Goal: Task Accomplishment & Management: Use online tool/utility

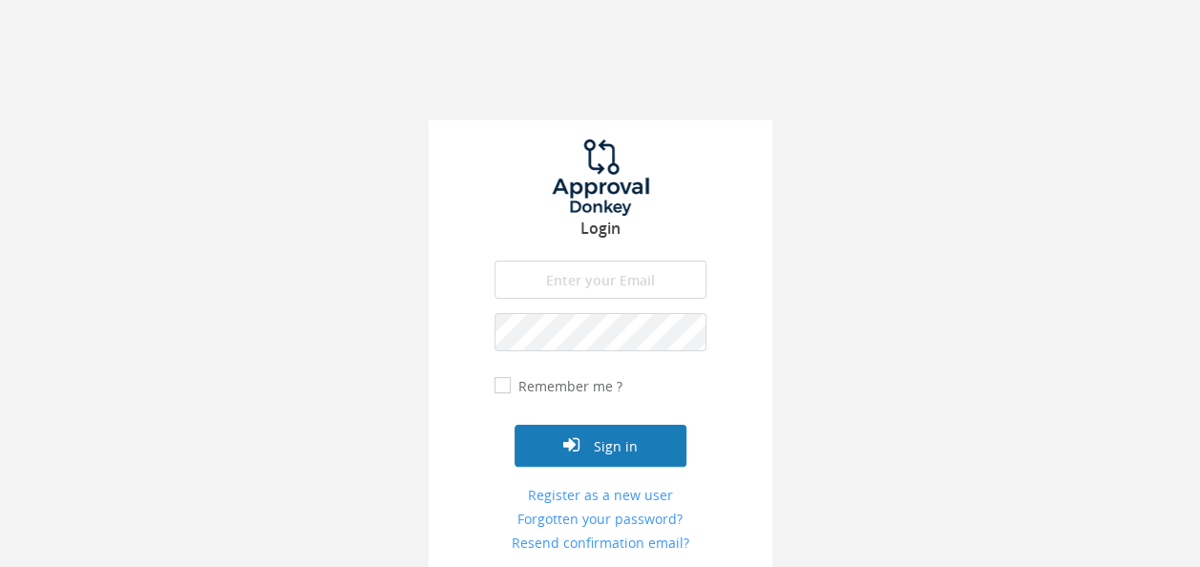
type input "[EMAIL_ADDRESS][DOMAIN_NAME]"
click at [611, 441] on button "Sign in" at bounding box center [601, 446] width 172 height 42
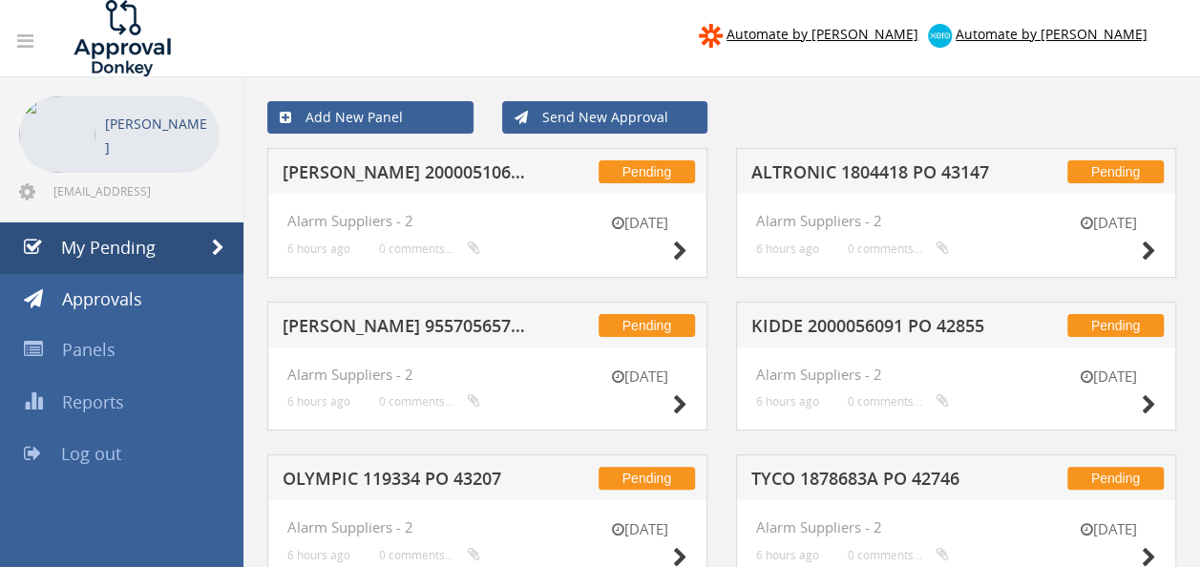
click at [465, 170] on h5 "[PERSON_NAME] 2000051068 PO 43428" at bounding box center [405, 175] width 245 height 24
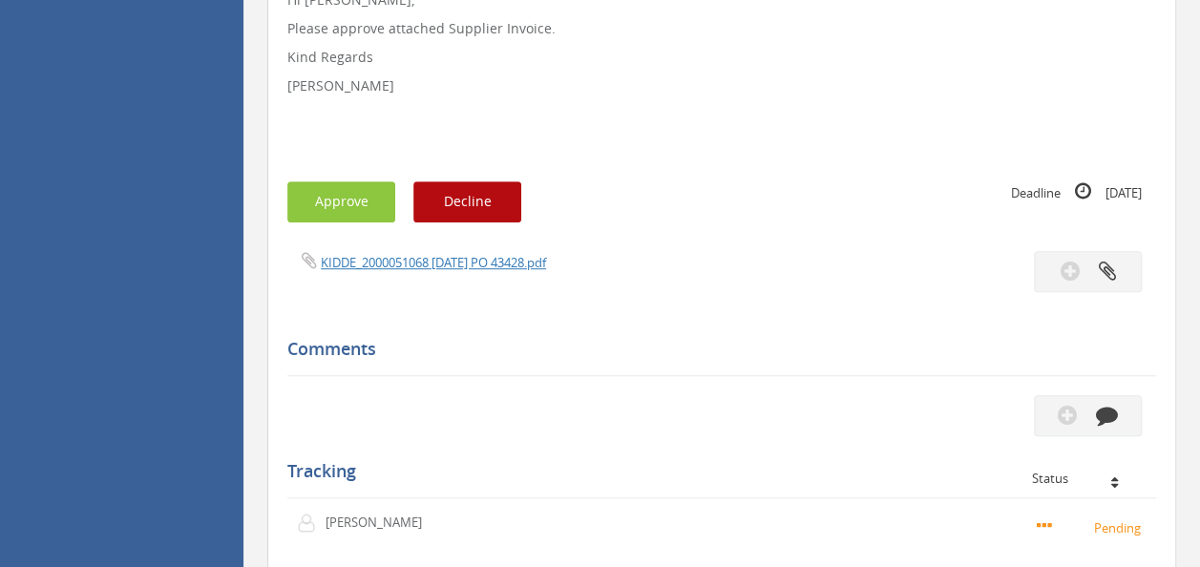
scroll to position [471, 0]
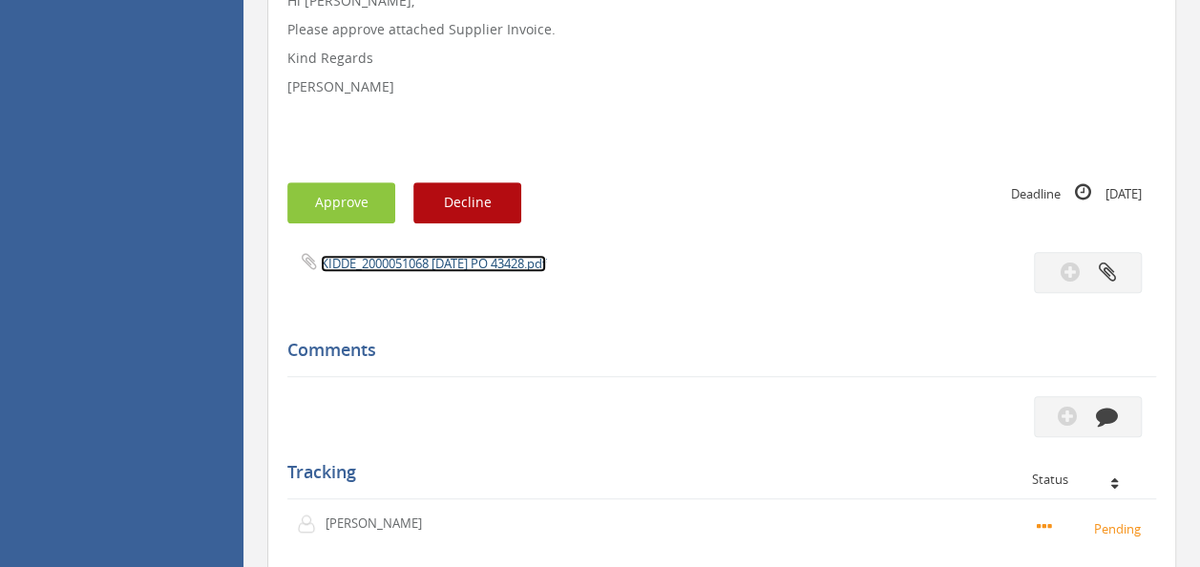
click at [435, 268] on link "KIDDE_2000051068 [DATE] PO 43428.pdf" at bounding box center [433, 263] width 225 height 17
click at [334, 197] on button "Approve" at bounding box center [341, 202] width 108 height 41
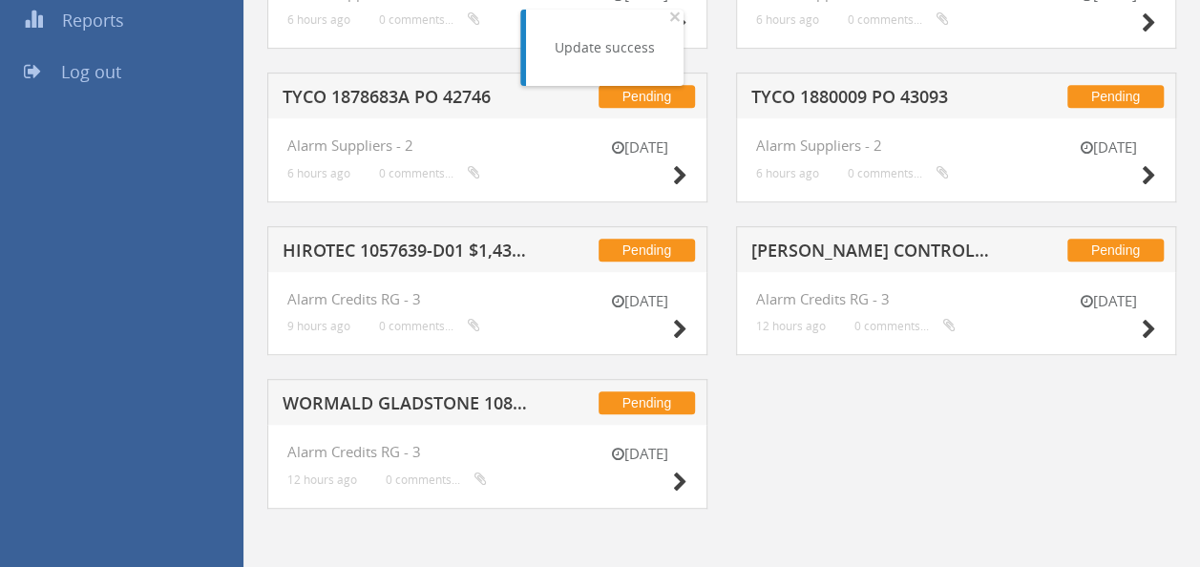
click at [415, 244] on h5 "HIROTEC 1057639-D01 $1,430.00" at bounding box center [405, 254] width 245 height 24
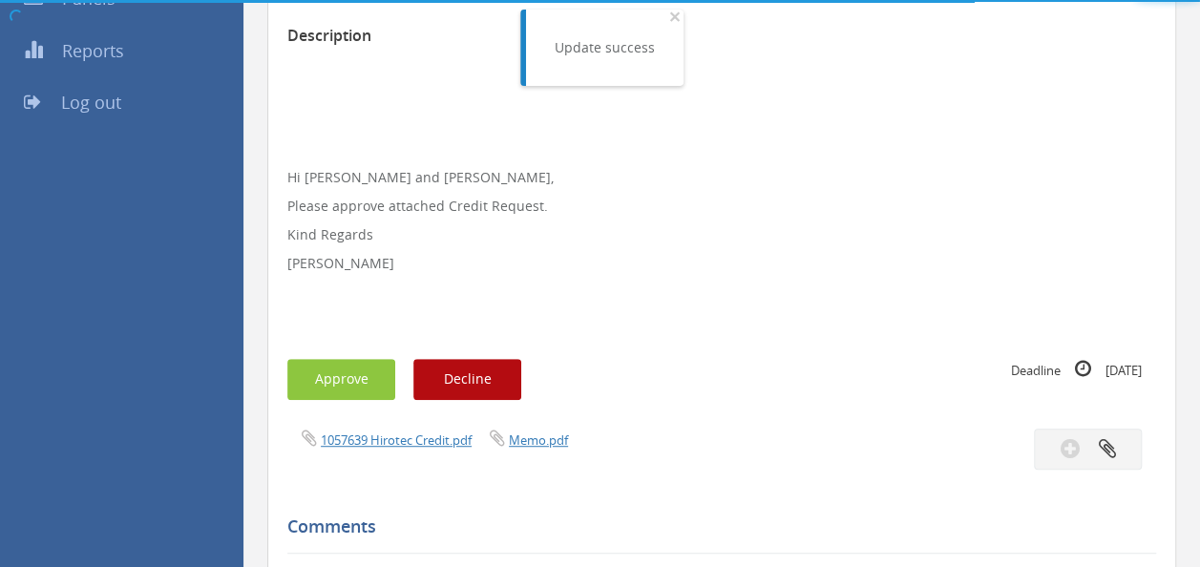
scroll to position [471, 0]
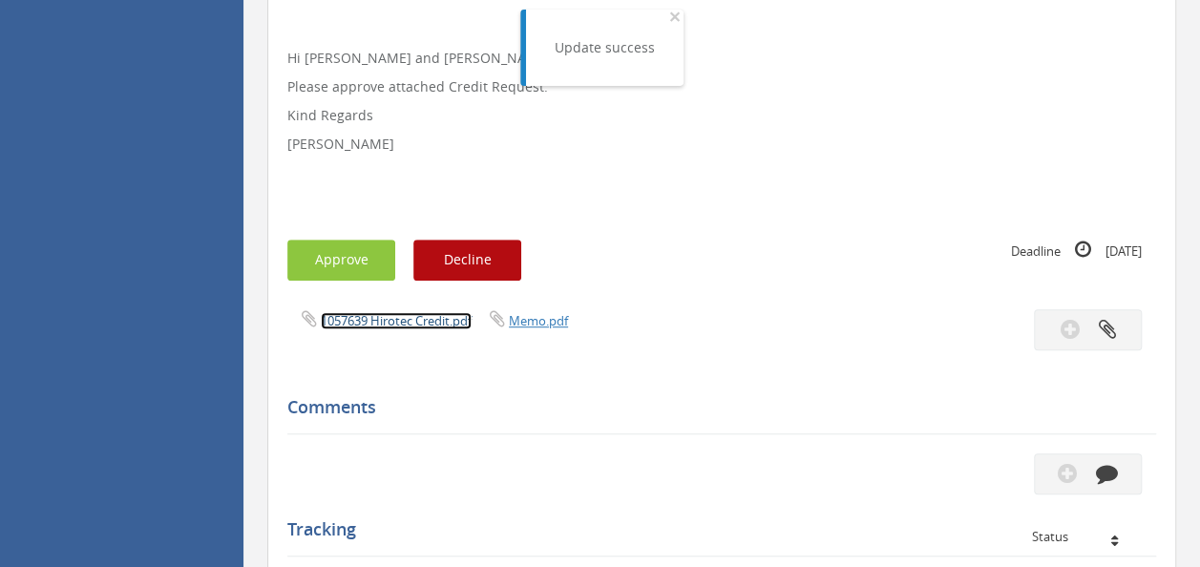
click at [385, 327] on link "1057639 Hirotec Credit.pdf" at bounding box center [396, 320] width 151 height 17
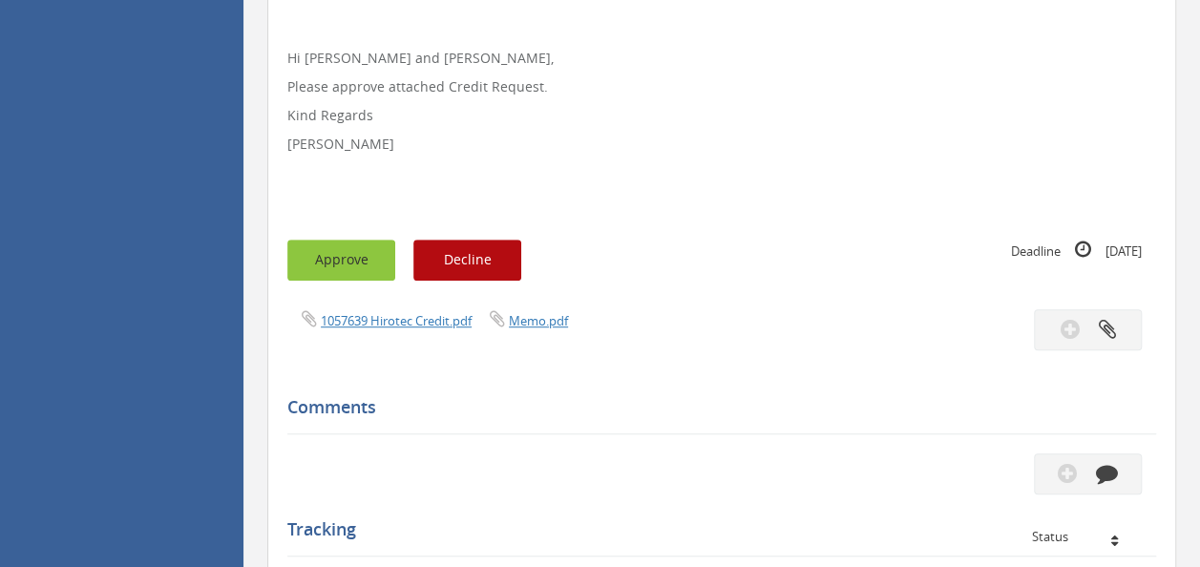
click at [323, 251] on button "Approve" at bounding box center [341, 260] width 108 height 41
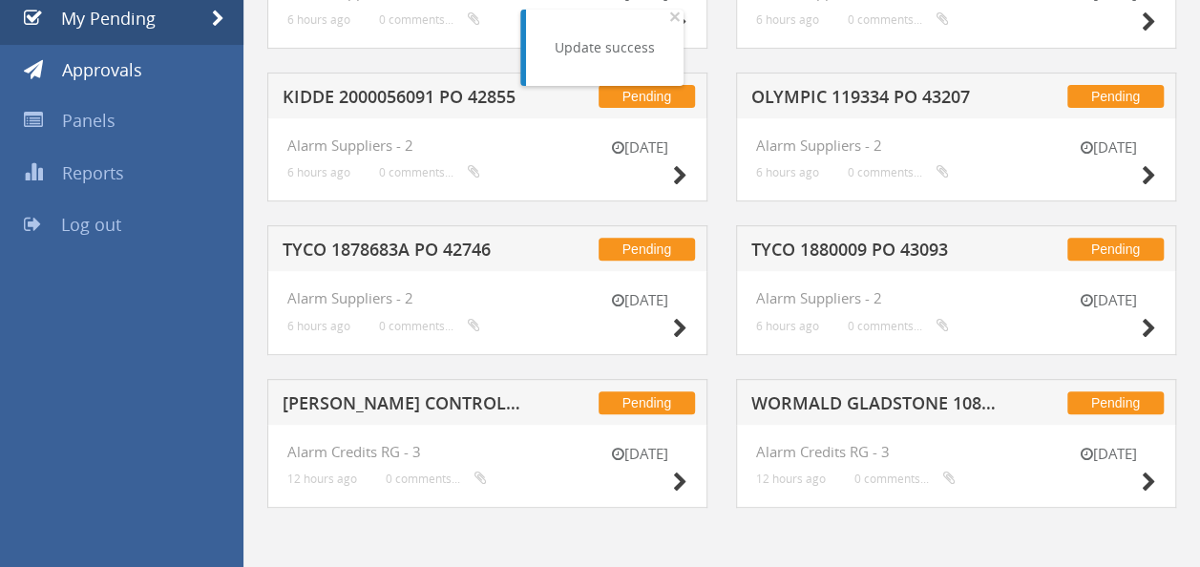
click at [406, 95] on h5 "KIDDE 2000056091 PO 42855" at bounding box center [405, 100] width 245 height 24
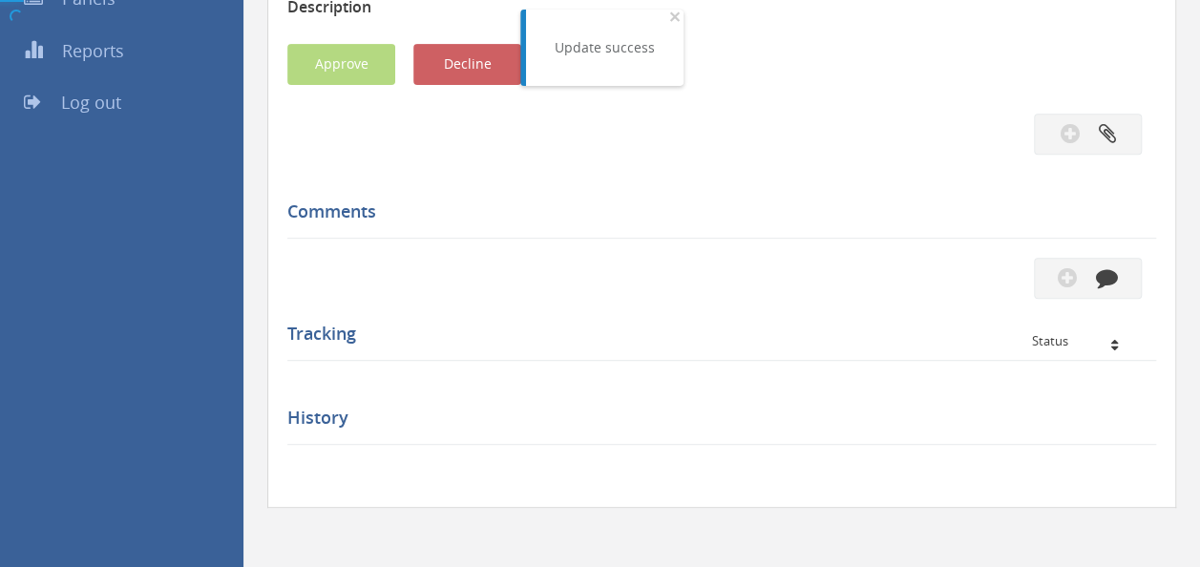
scroll to position [471, 0]
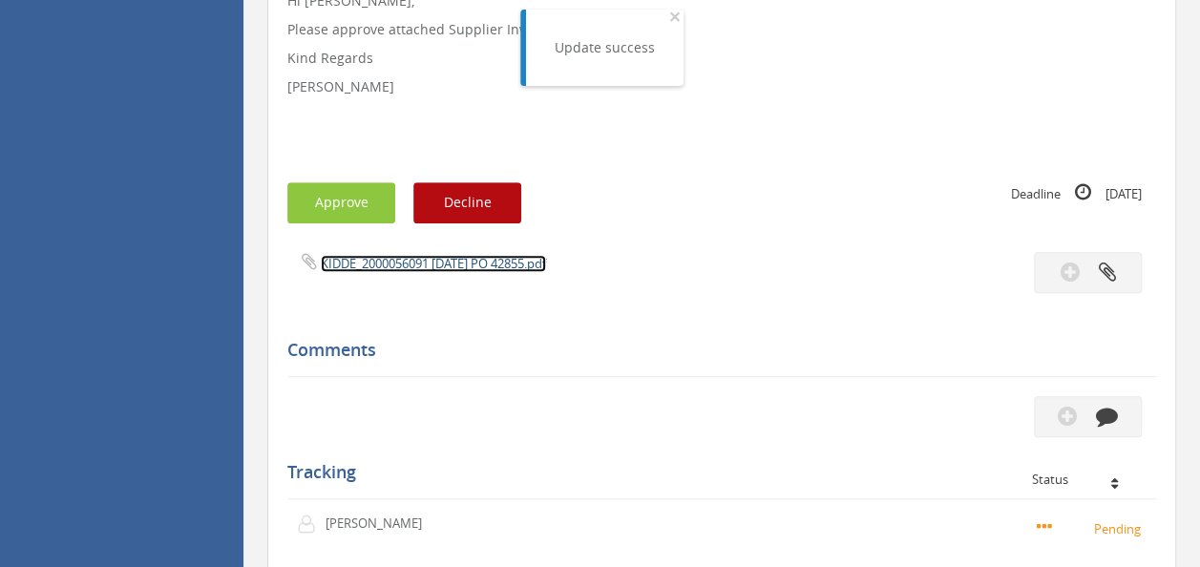
click at [416, 268] on link "KIDDE_2000056091 [DATE] PO 42855.pdf" at bounding box center [433, 263] width 225 height 17
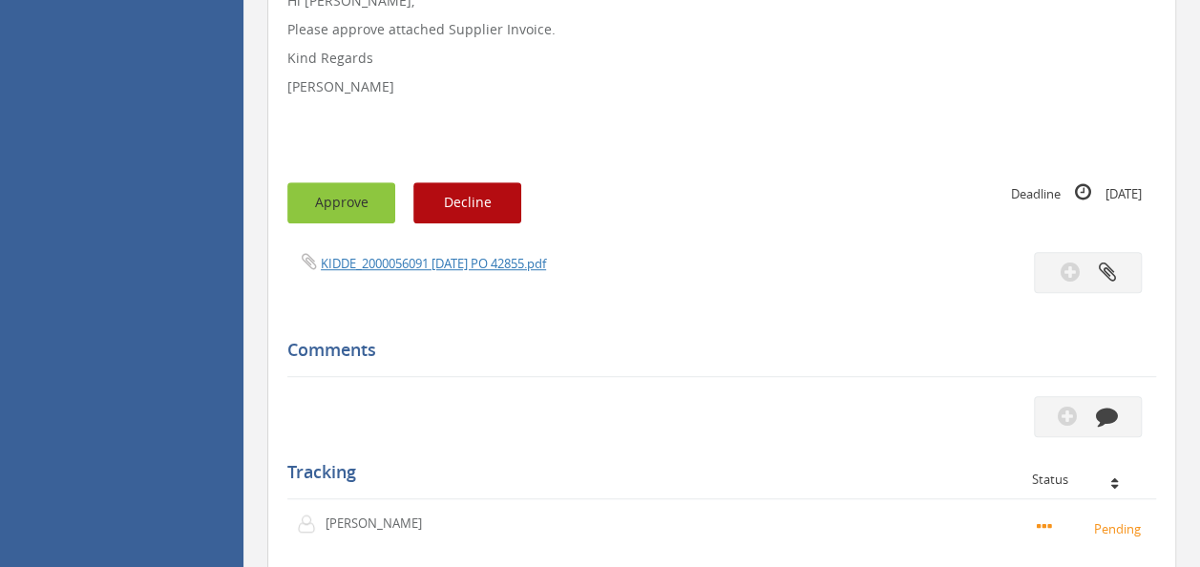
click at [334, 190] on button "Approve" at bounding box center [341, 202] width 108 height 41
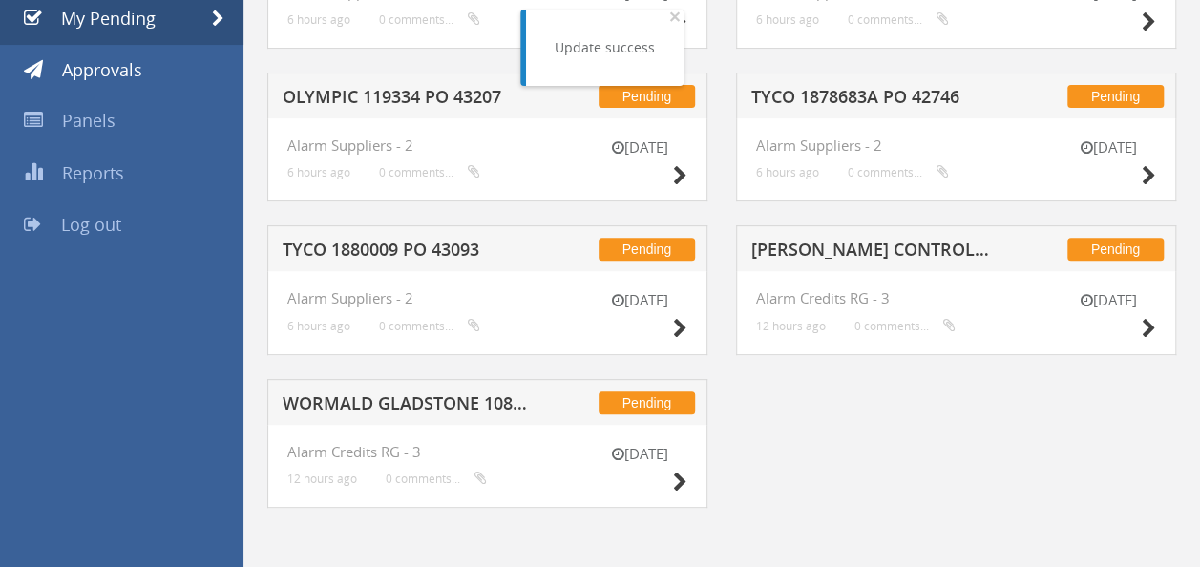
click at [371, 241] on h5 "TYCO 1880009 PO 43093" at bounding box center [405, 253] width 245 height 24
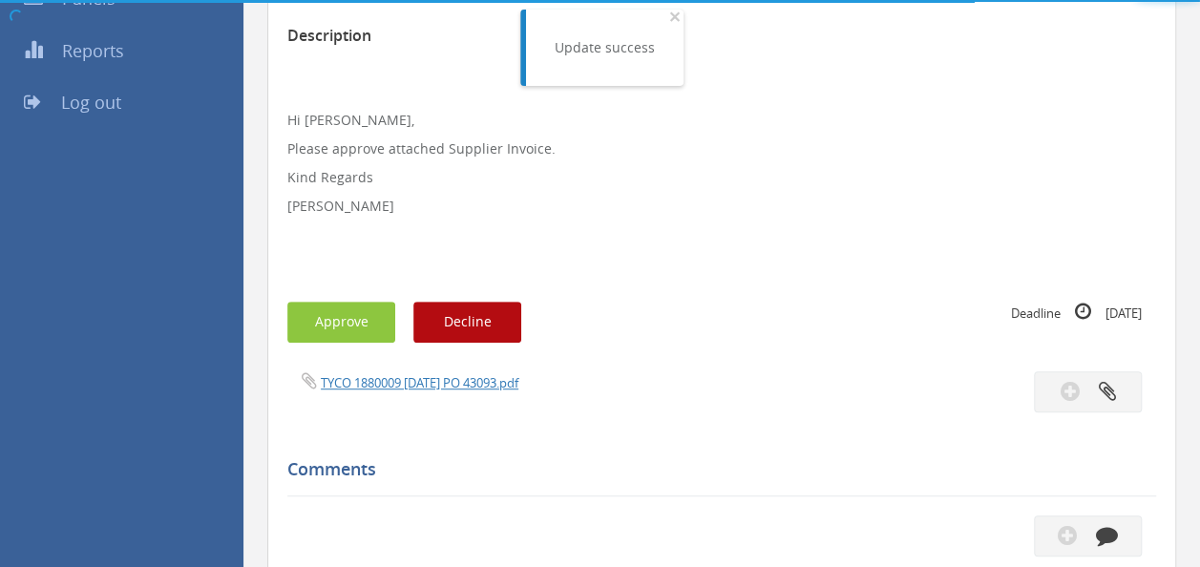
scroll to position [471, 0]
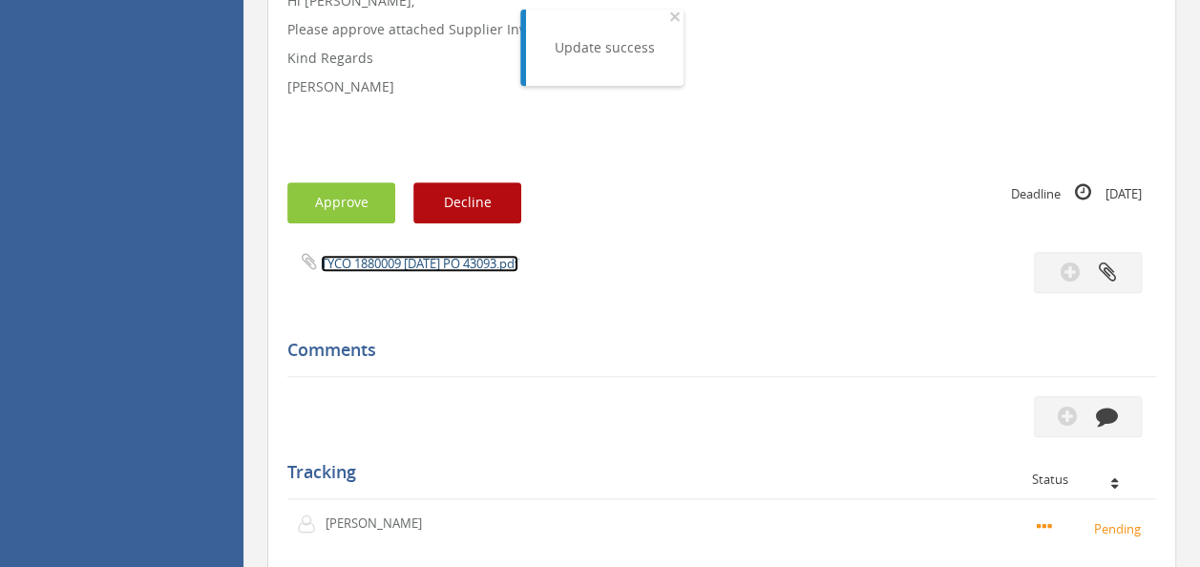
click at [411, 270] on link "TYCO 1880009 [DATE] PO 43093.pdf" at bounding box center [420, 263] width 198 height 17
click at [329, 210] on button "Approve" at bounding box center [341, 202] width 108 height 41
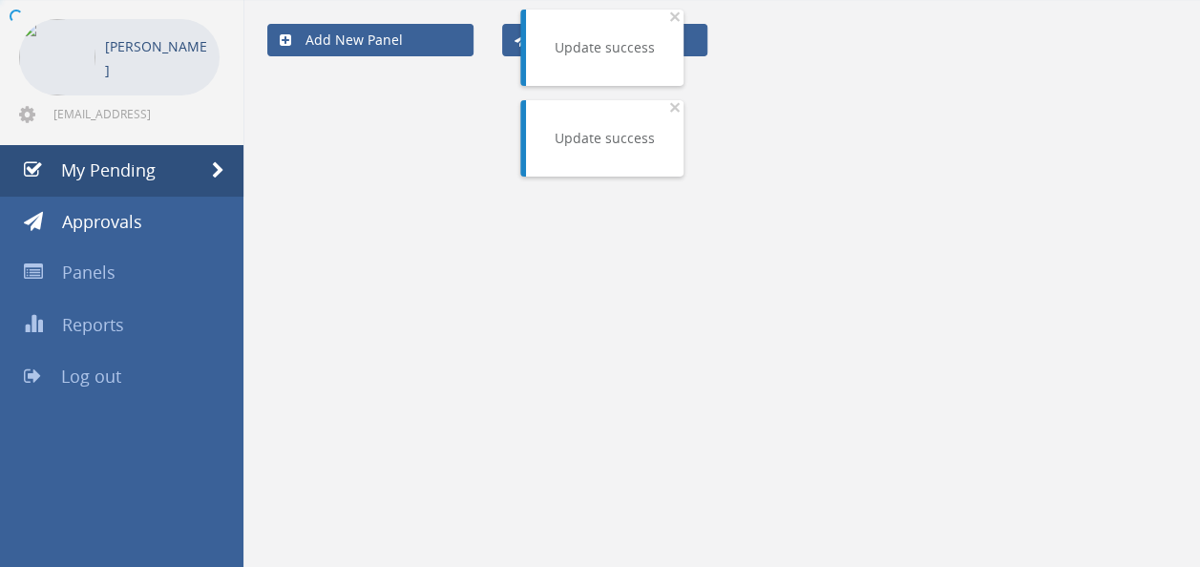
scroll to position [76, 0]
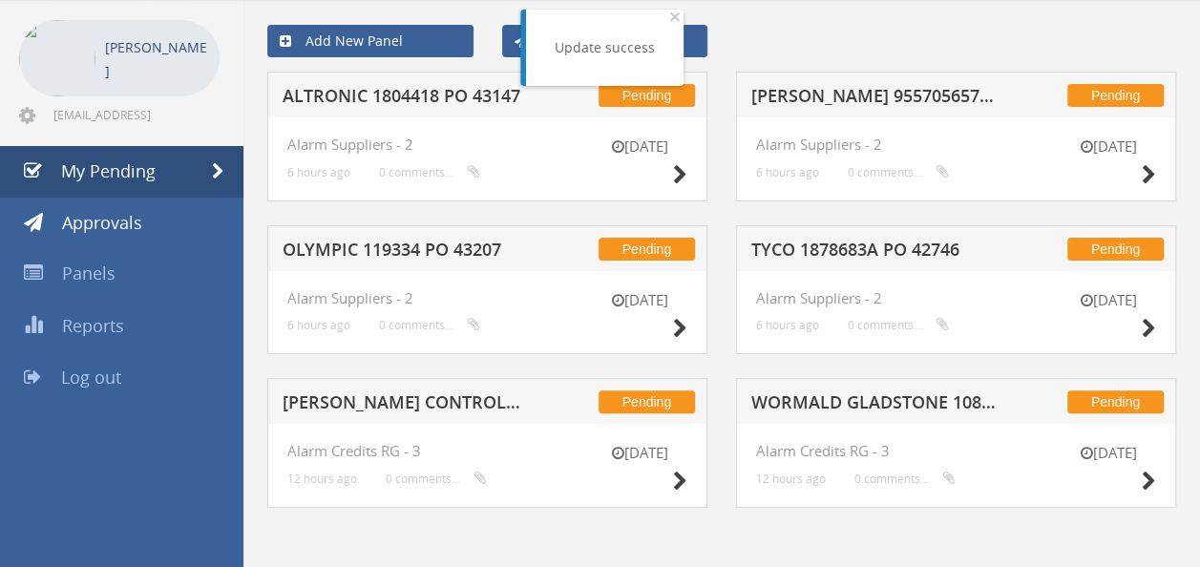
click at [829, 242] on h5 "TYCO 1878683A PO 42746" at bounding box center [874, 253] width 245 height 24
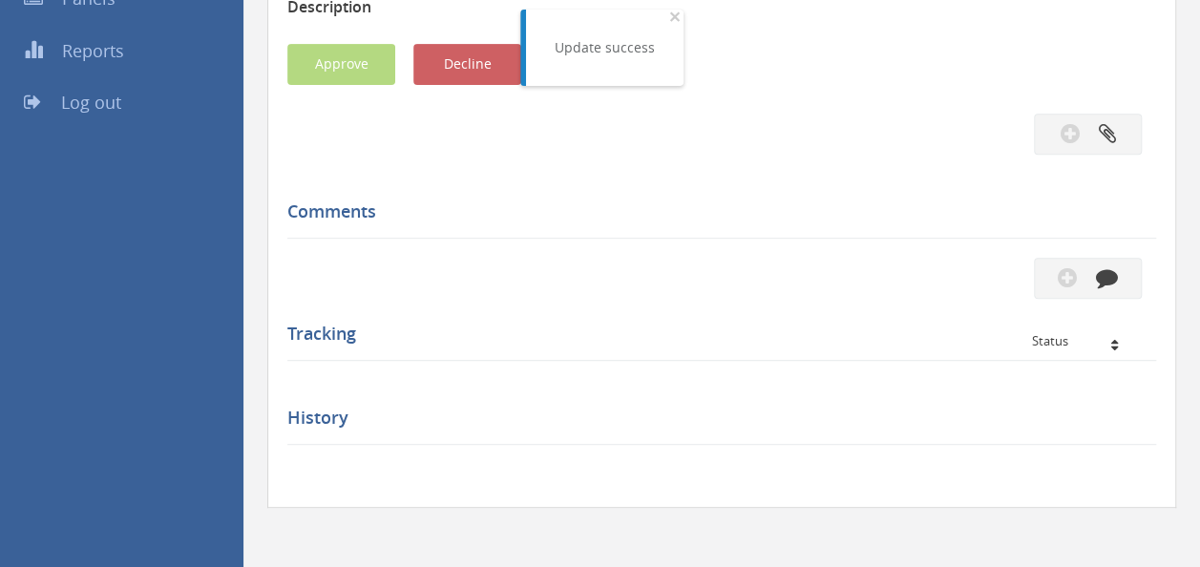
scroll to position [471, 0]
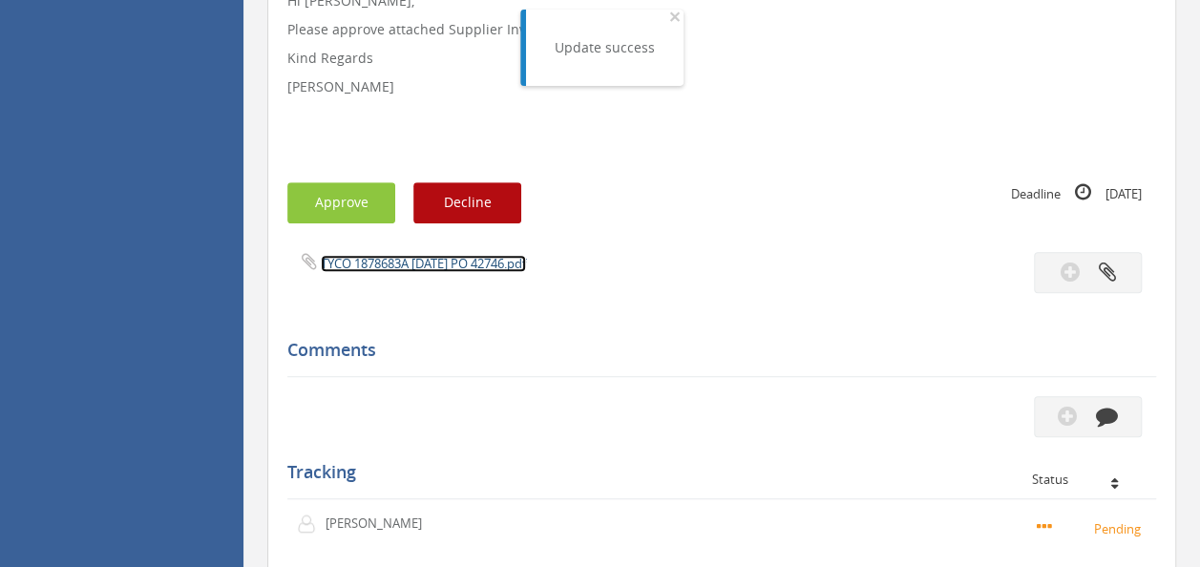
click at [423, 255] on link "TYCO 1878683A [DATE] PO 42746.pdf" at bounding box center [423, 263] width 205 height 17
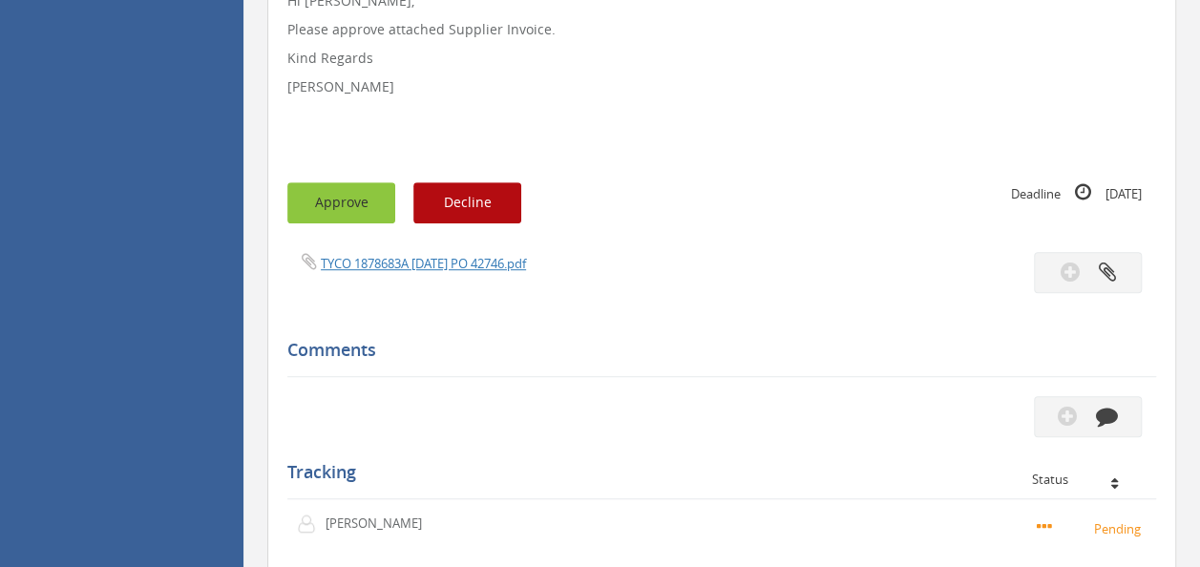
click at [342, 210] on button "Approve" at bounding box center [341, 202] width 108 height 41
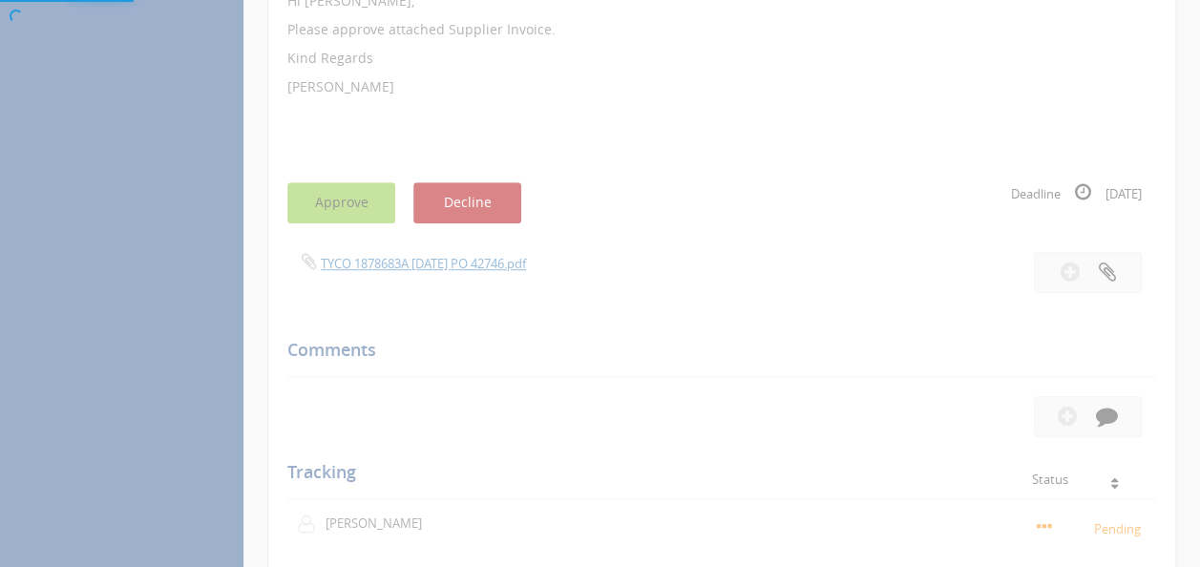
scroll to position [76, 0]
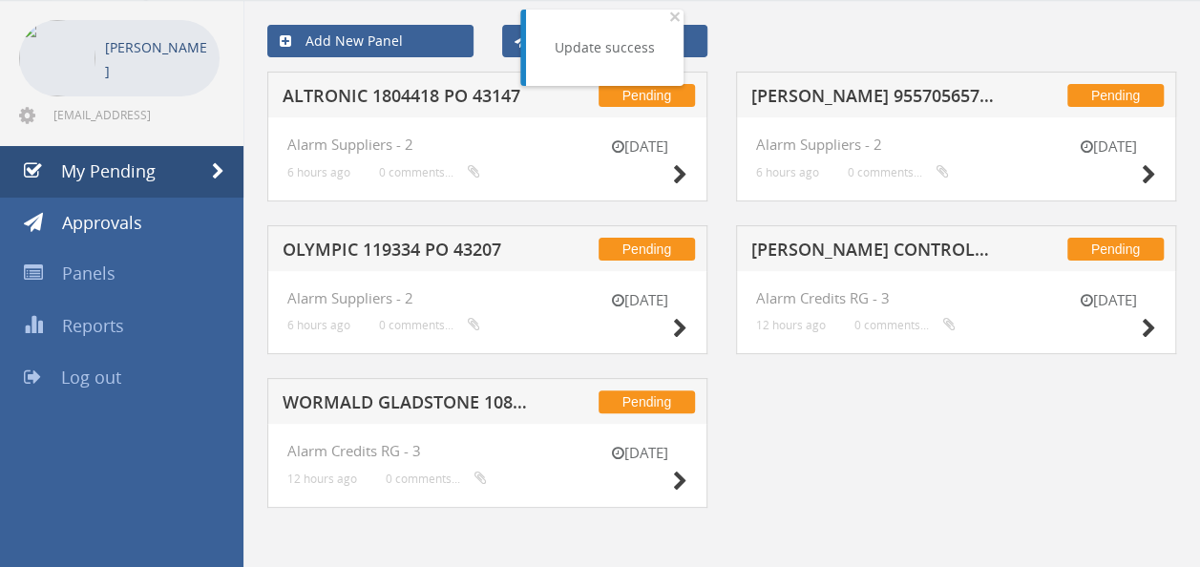
click at [426, 254] on h5 "OLYMPIC 119334 PO 43207" at bounding box center [405, 253] width 245 height 24
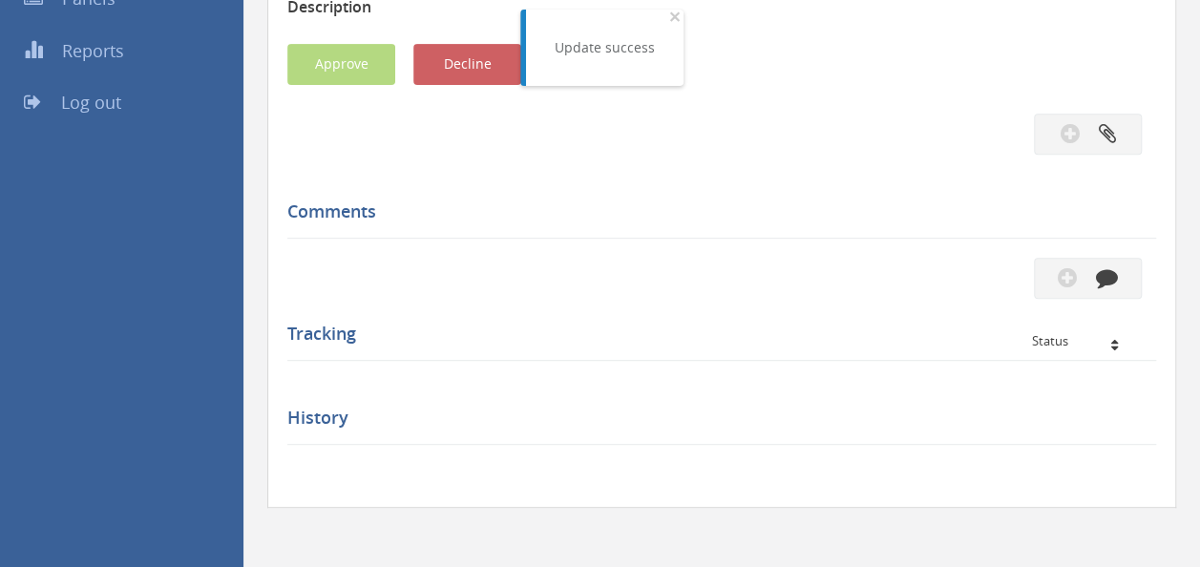
scroll to position [471, 0]
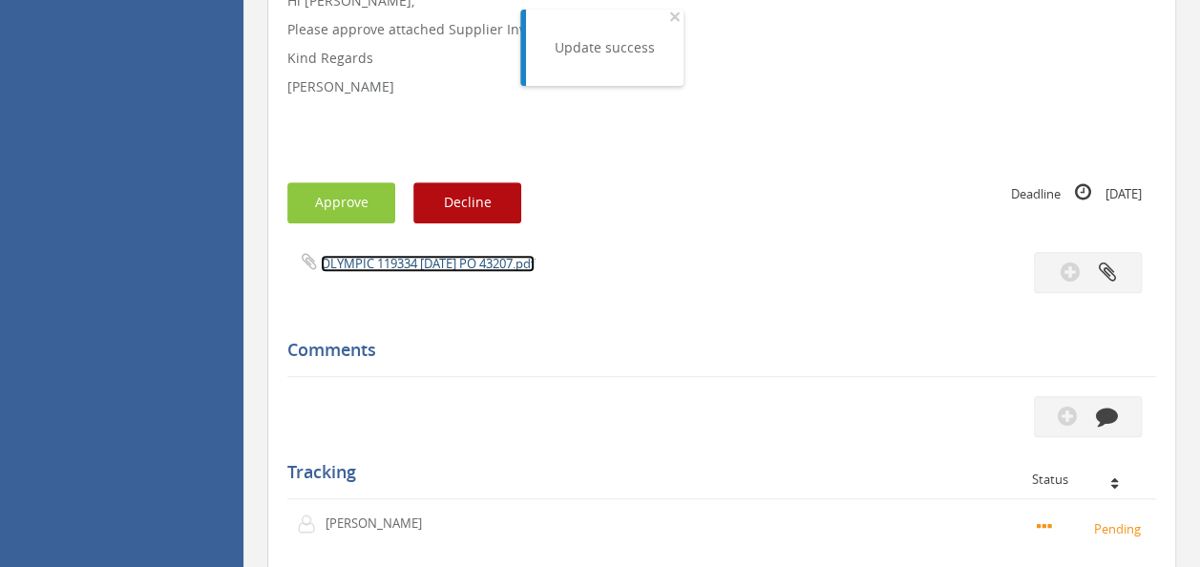
click at [422, 257] on link "OLYMPIC 119334 [DATE] PO 43207.pdf" at bounding box center [428, 263] width 214 height 17
click at [338, 203] on button "Approve" at bounding box center [341, 202] width 108 height 41
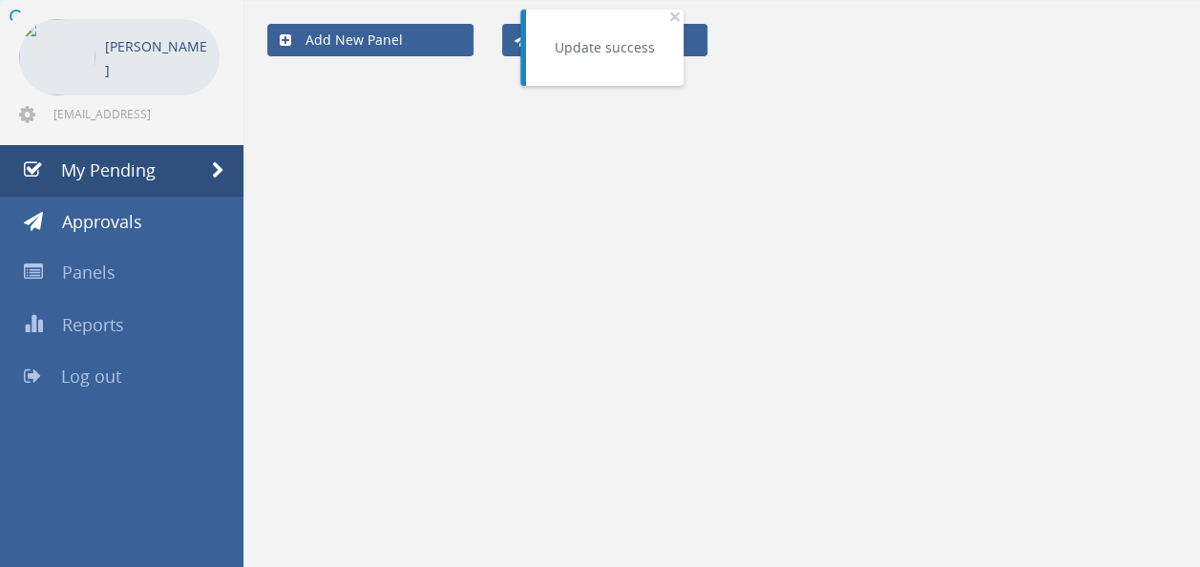
scroll to position [76, 0]
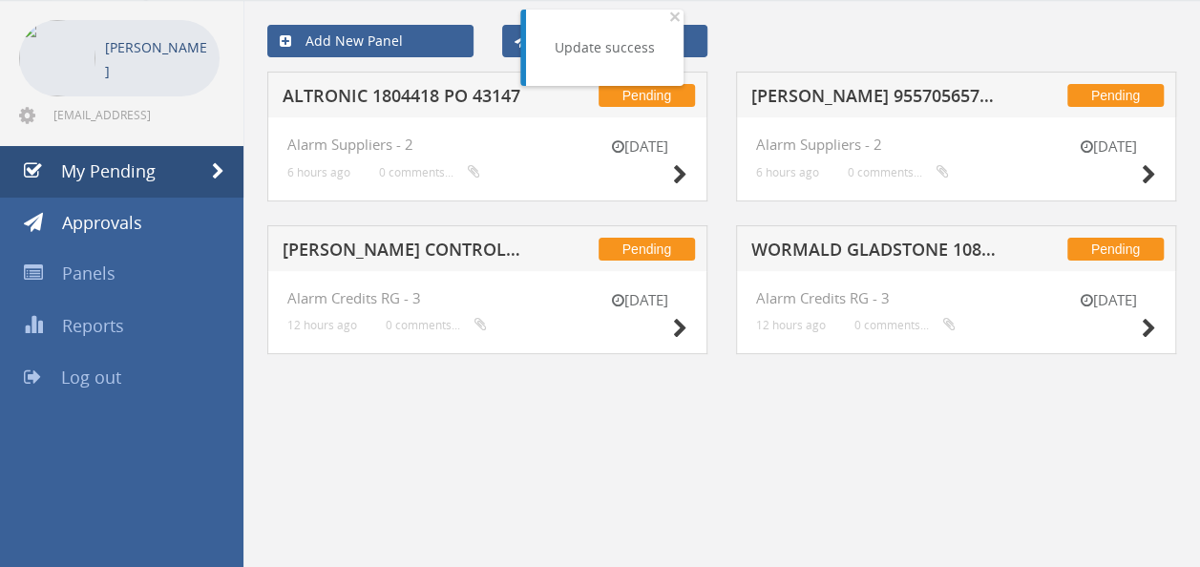
click at [456, 252] on h5 "[PERSON_NAME] CONTROLS 1100212 $1,125.30" at bounding box center [405, 253] width 245 height 24
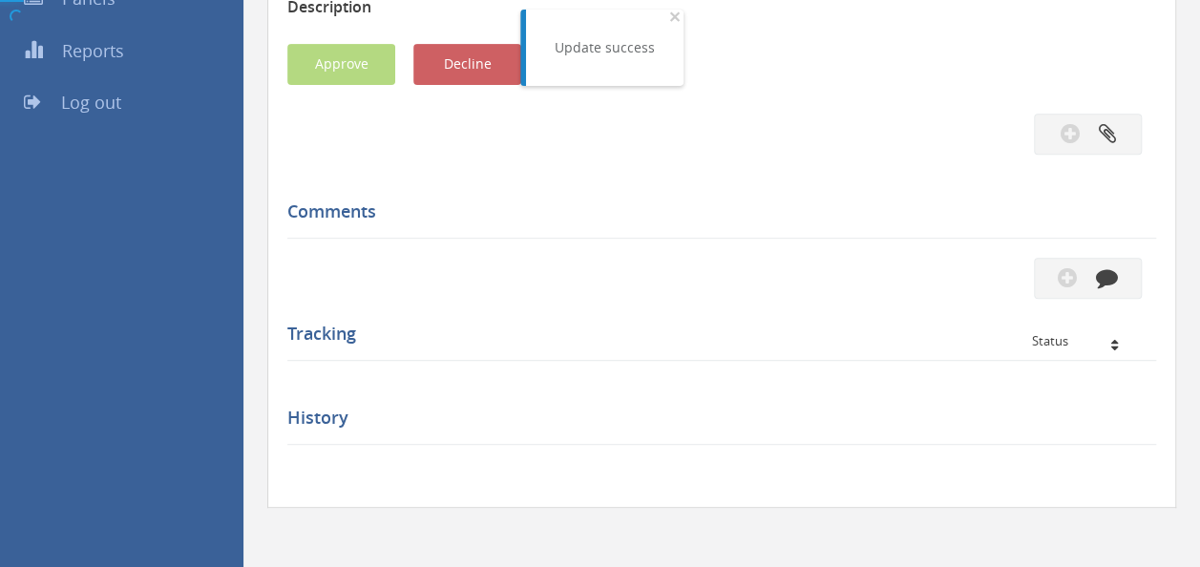
scroll to position [471, 0]
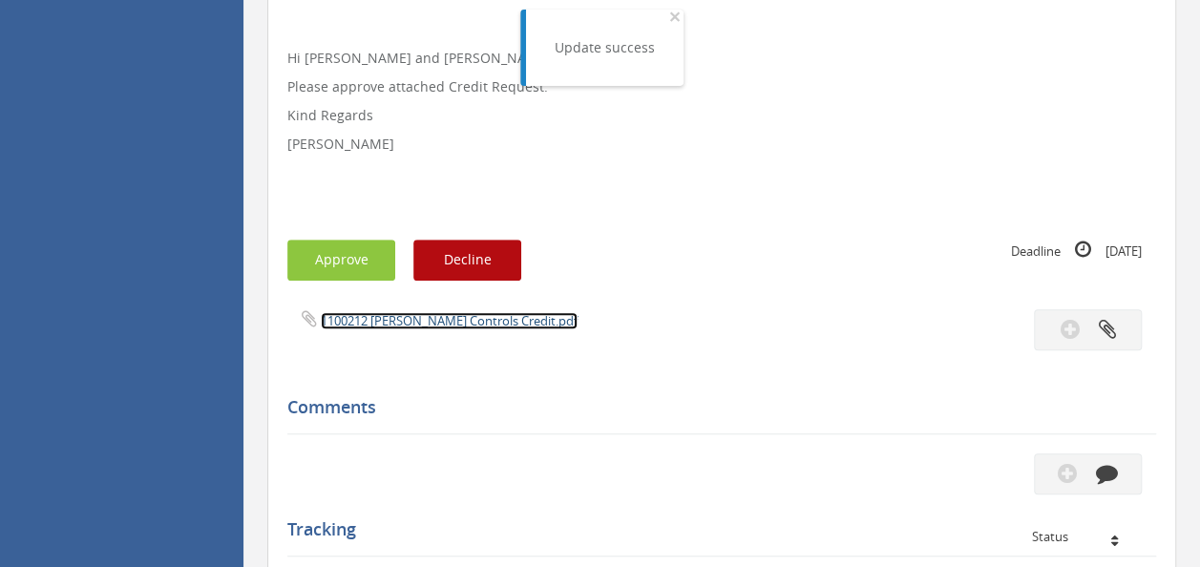
click at [420, 321] on link "1100212 [PERSON_NAME] Controls Credit.pdf" at bounding box center [449, 320] width 257 height 17
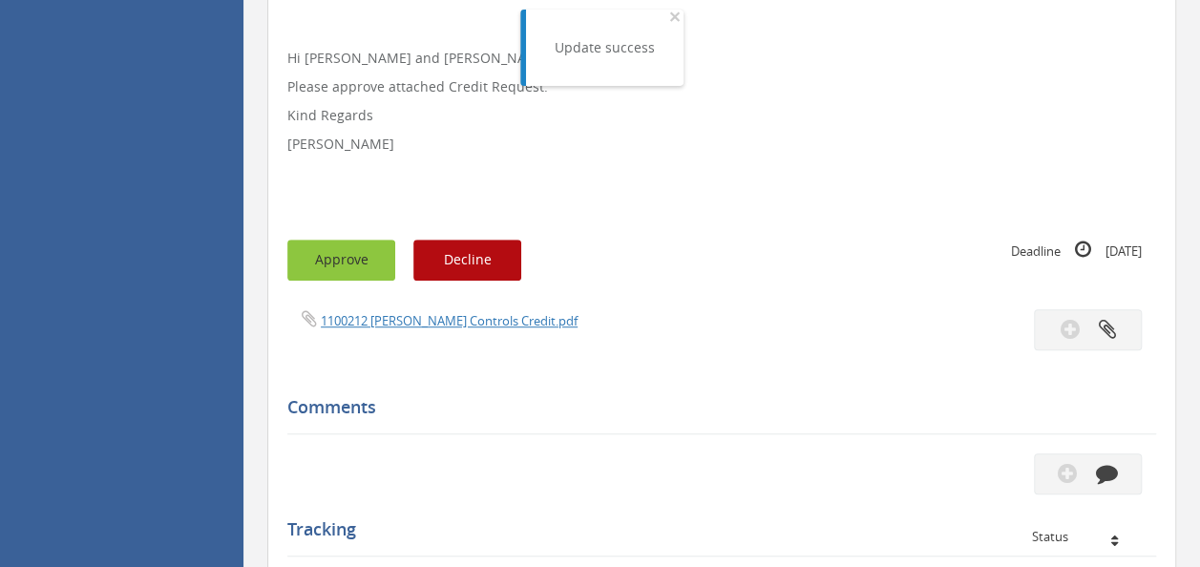
click at [325, 247] on button "Approve" at bounding box center [341, 260] width 108 height 41
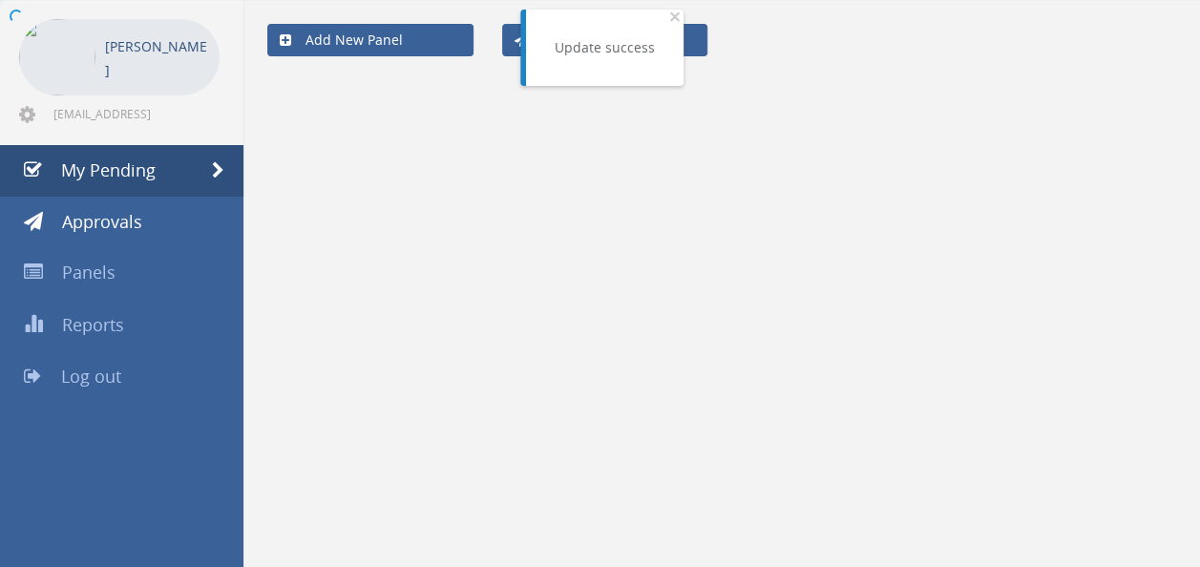
scroll to position [76, 0]
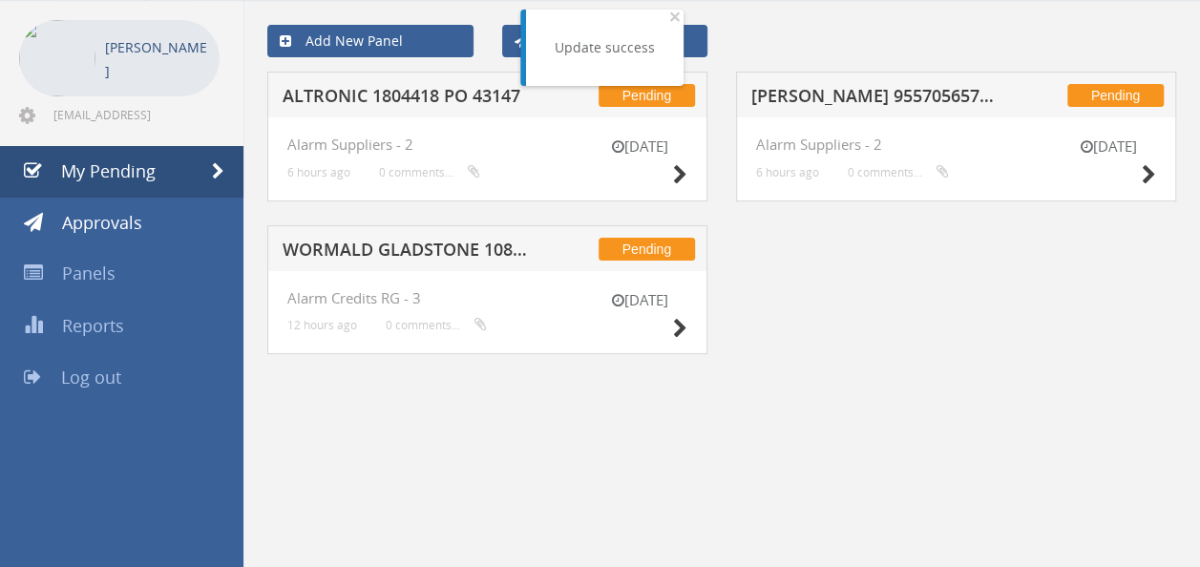
click at [456, 246] on h5 "WORMALD GLADSTONE 1088475-D01 $552.82" at bounding box center [405, 253] width 245 height 24
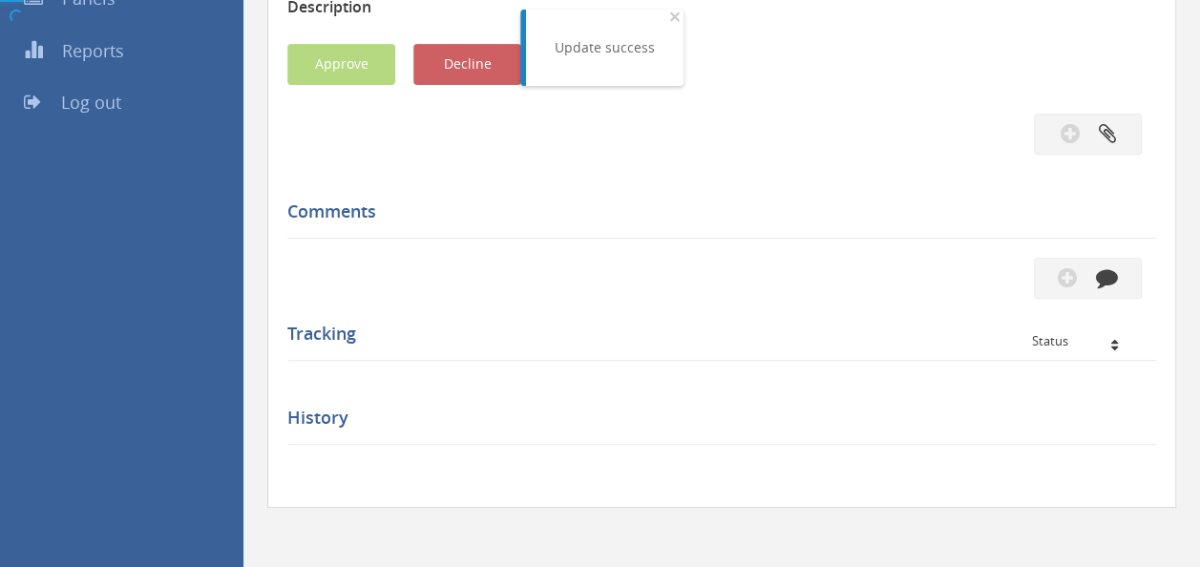
scroll to position [471, 0]
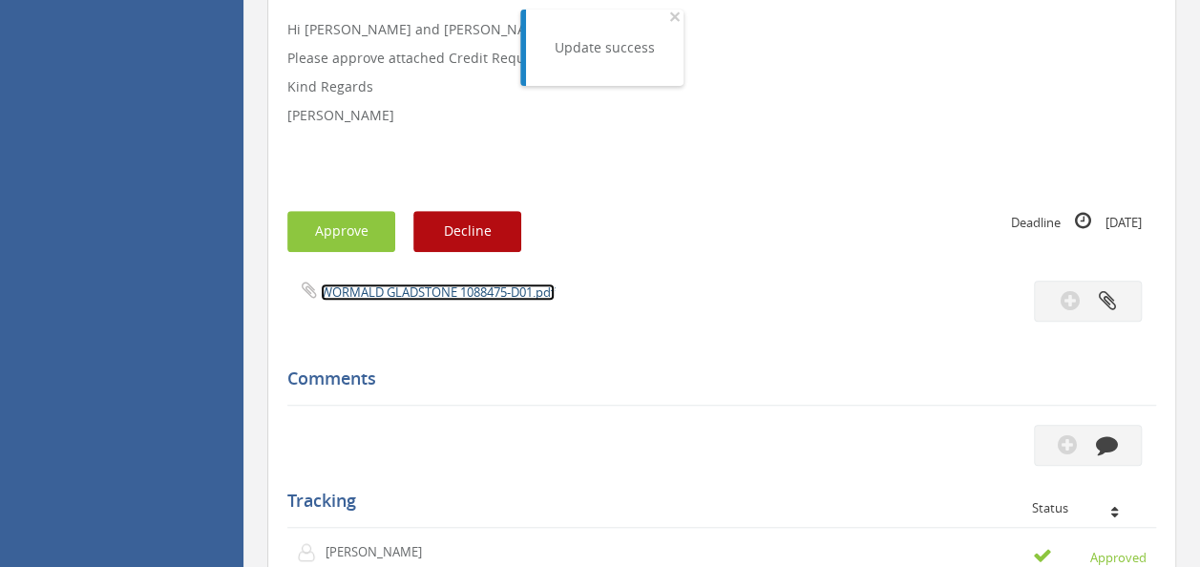
click at [423, 285] on link "WORMALD GLADSTONE 1088475-D01.pdf" at bounding box center [438, 292] width 234 height 17
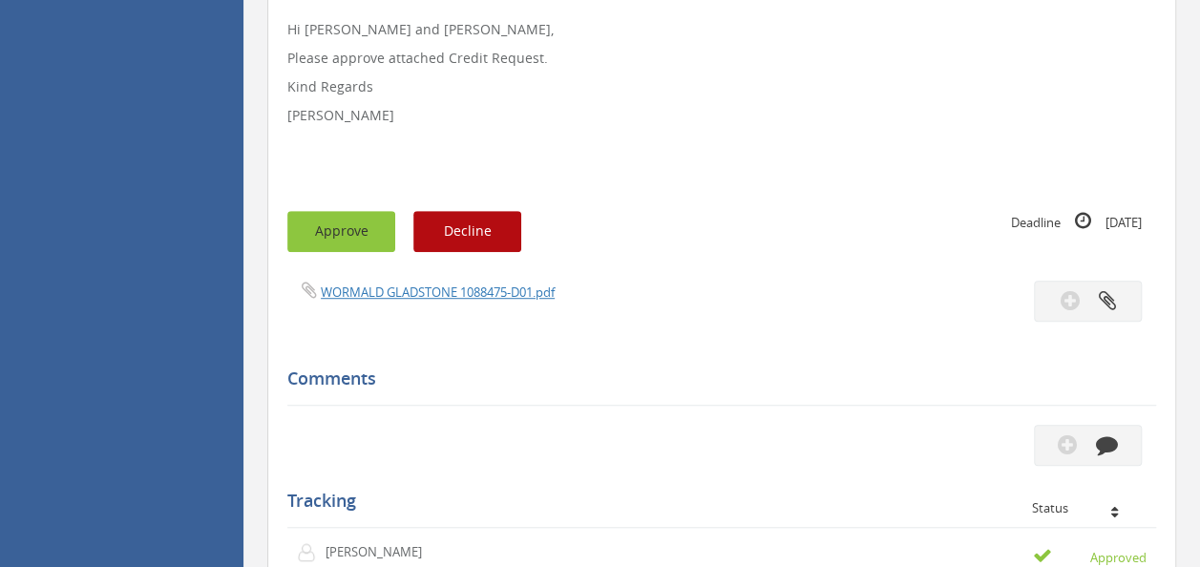
click at [353, 239] on button "Approve" at bounding box center [341, 231] width 108 height 41
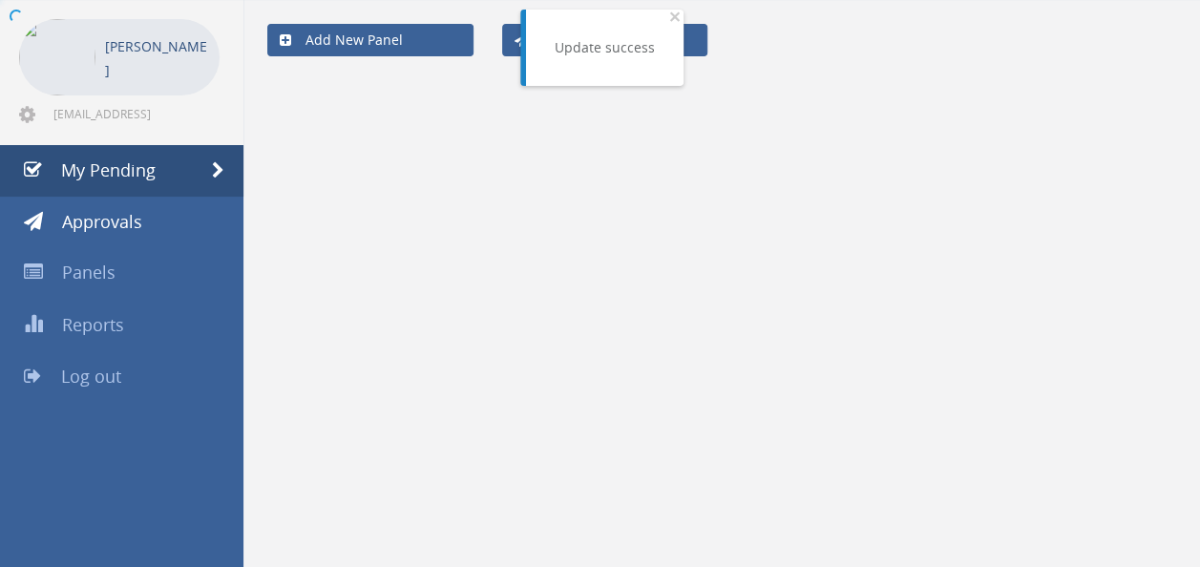
scroll to position [76, 0]
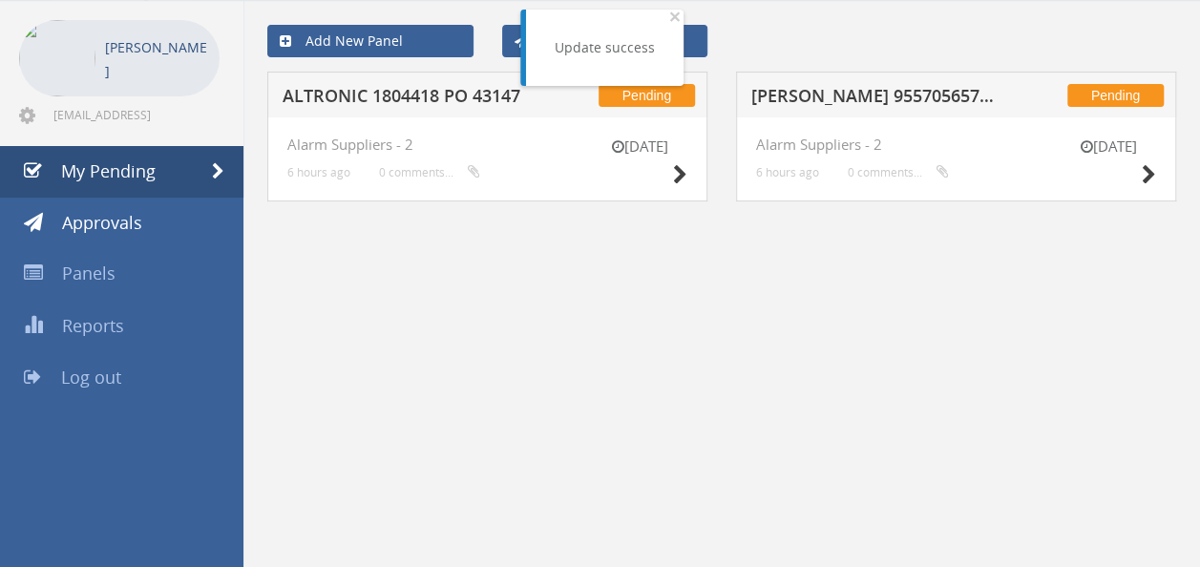
click at [392, 99] on h5 "ALTRONIC 1804418 PO 43147" at bounding box center [405, 99] width 245 height 24
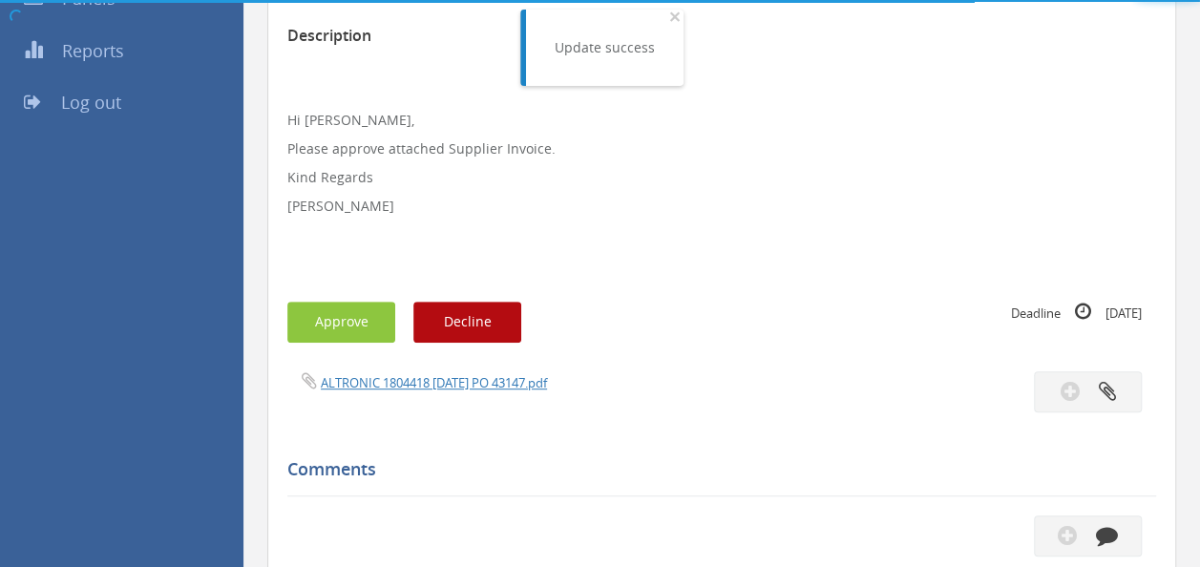
scroll to position [471, 0]
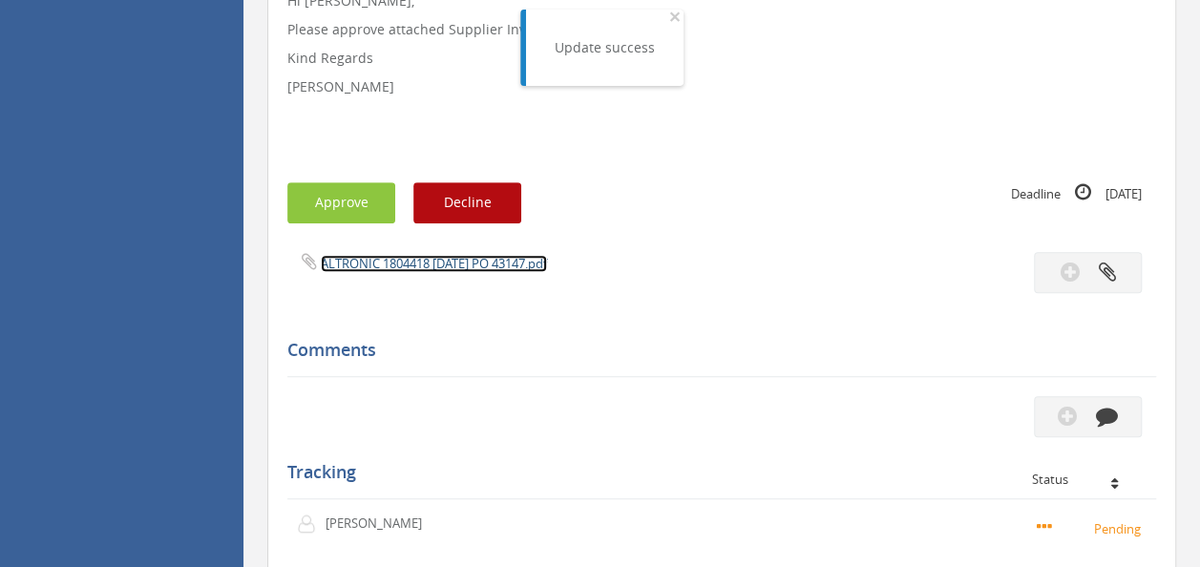
click at [412, 267] on link "ALTRONIC 1804418 [DATE] PO 43147.pdf" at bounding box center [434, 263] width 226 height 17
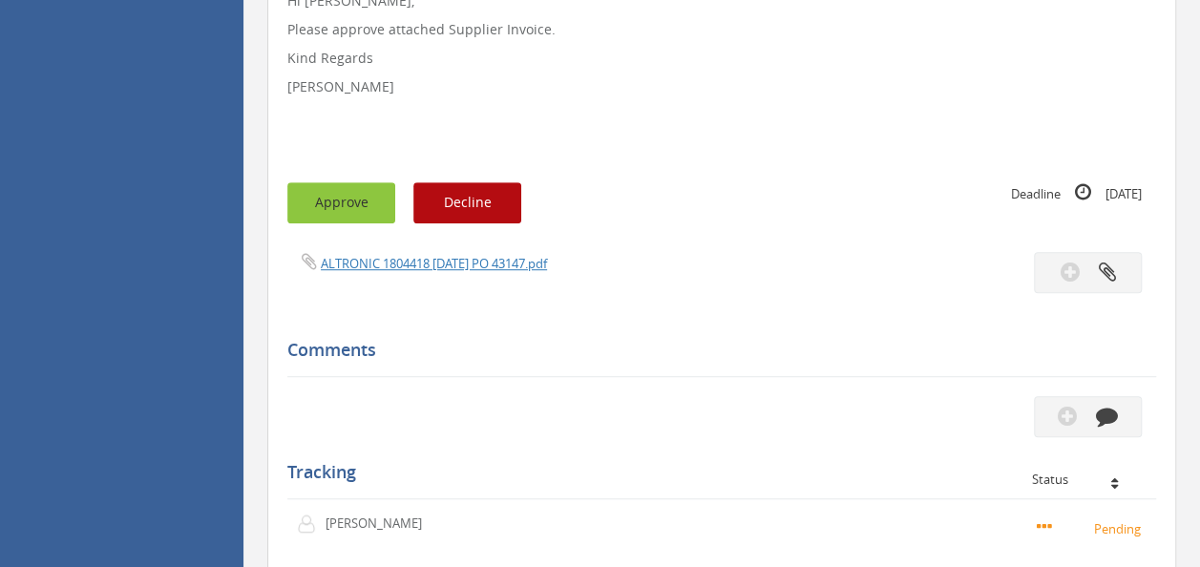
click at [345, 219] on button "Approve" at bounding box center [341, 202] width 108 height 41
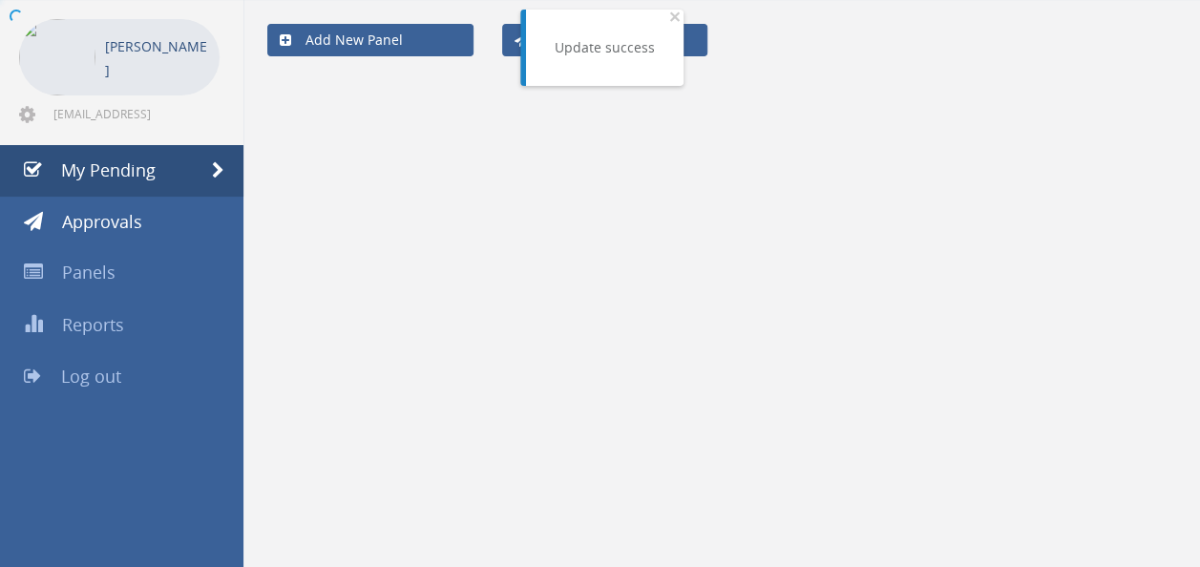
scroll to position [76, 0]
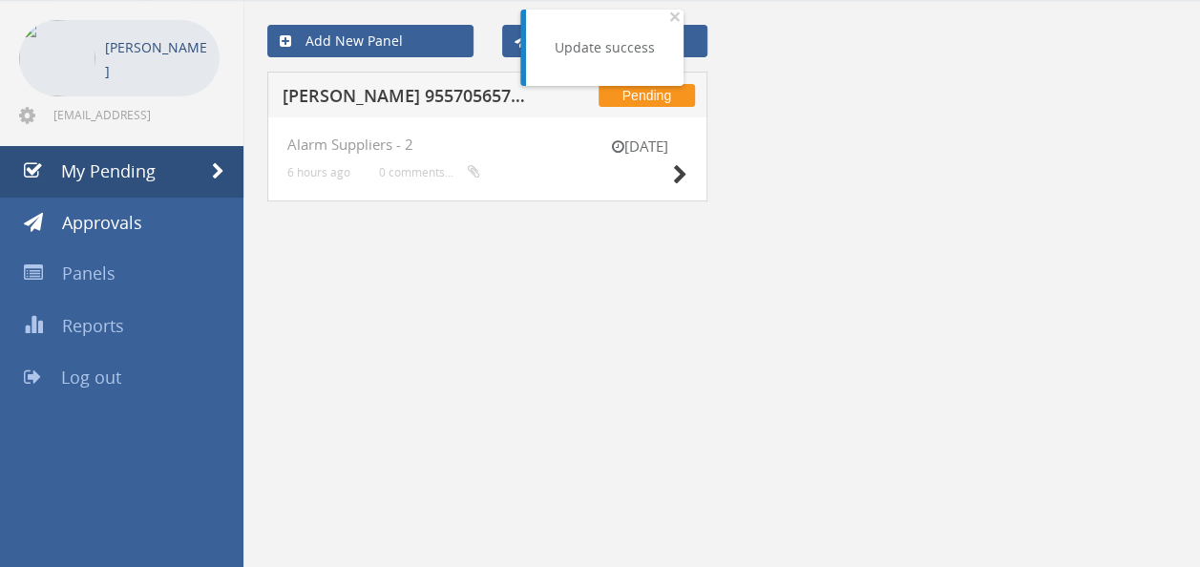
click at [400, 103] on h5 "[PERSON_NAME] 955705657 PO 43156" at bounding box center [405, 99] width 245 height 24
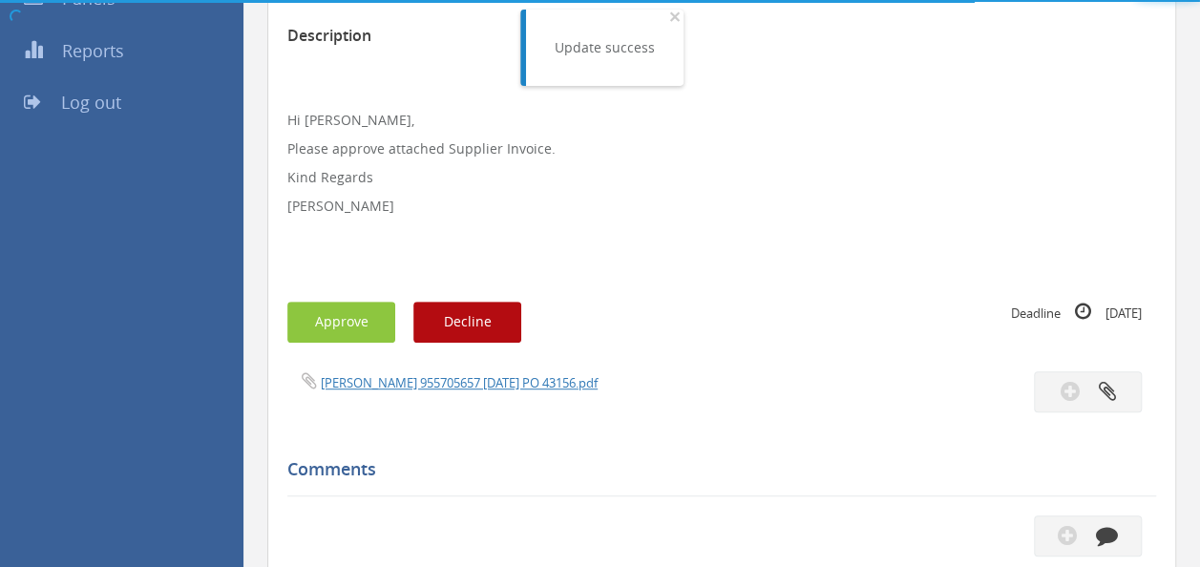
scroll to position [471, 0]
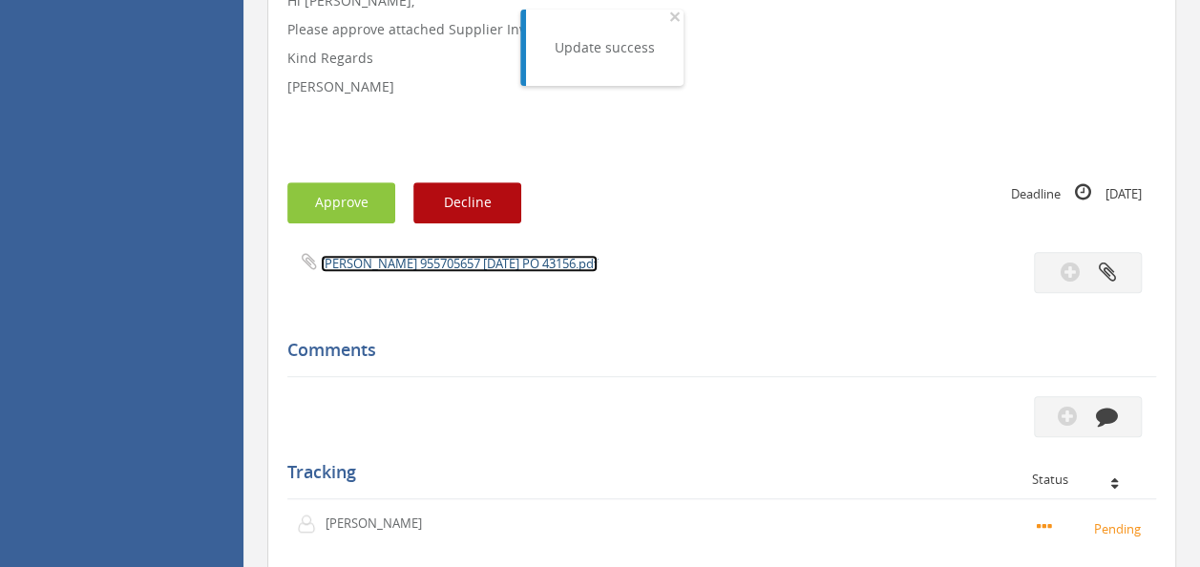
click at [437, 269] on link "[PERSON_NAME] 955705657 [DATE] PO 43156.pdf" at bounding box center [459, 263] width 277 height 17
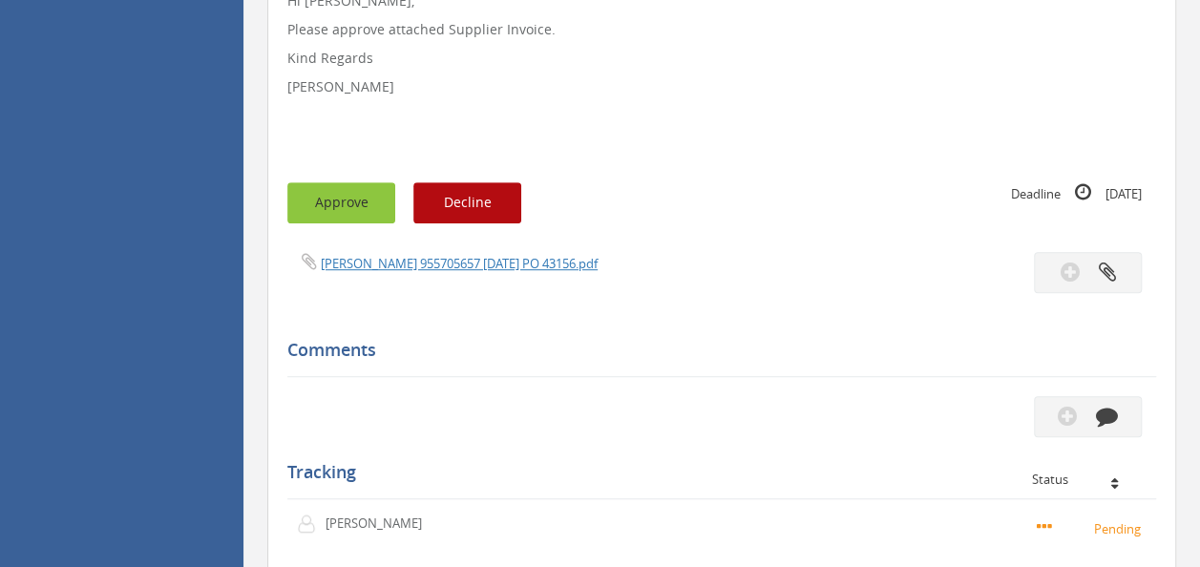
click at [340, 204] on button "Approve" at bounding box center [341, 202] width 108 height 41
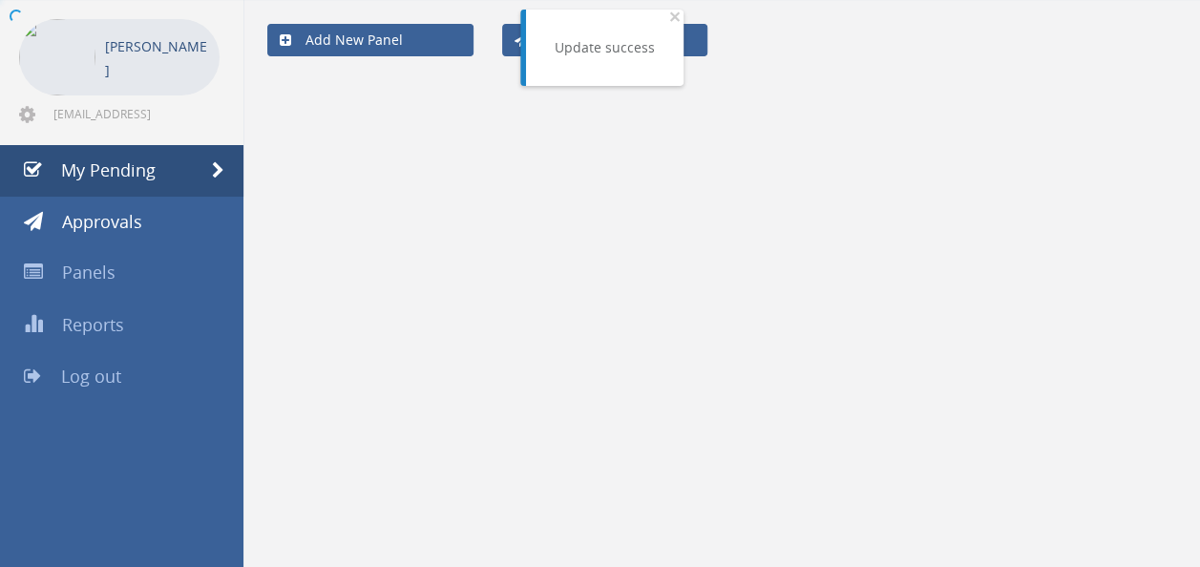
scroll to position [76, 0]
